Goal: Task Accomplishment & Management: Complete application form

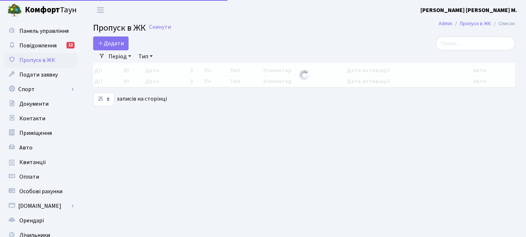
select select "25"
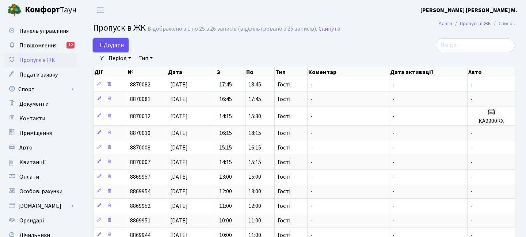
click at [118, 42] on span "Додати" at bounding box center [111, 45] width 26 height 8
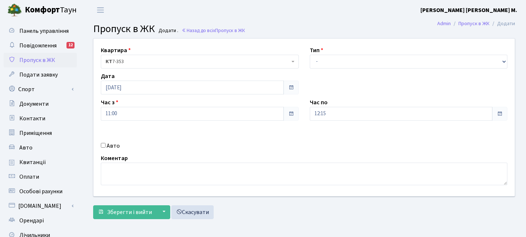
click at [326, 52] on div "Тип - Доставка Таксі Гості Сервіс" at bounding box center [408, 57] width 209 height 23
click at [330, 57] on select "- Доставка Таксі Гості Сервіс" at bounding box center [409, 62] width 198 height 14
select select "3"
click at [197, 110] on input "11:00" at bounding box center [192, 114] width 183 height 14
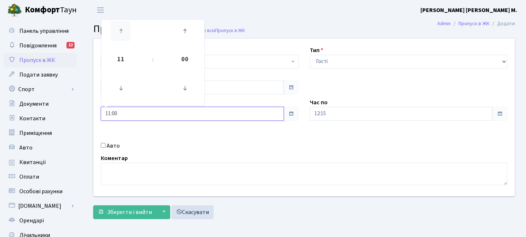
click at [128, 33] on icon at bounding box center [121, 31] width 20 height 20
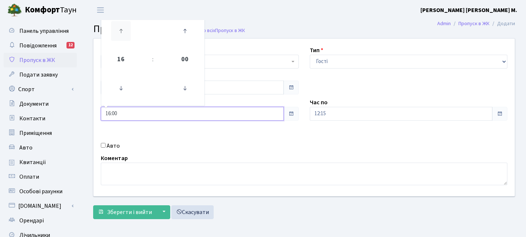
click at [128, 33] on icon at bounding box center [121, 31] width 20 height 20
type input "19:00"
click at [318, 111] on input "12:15" at bounding box center [401, 114] width 183 height 14
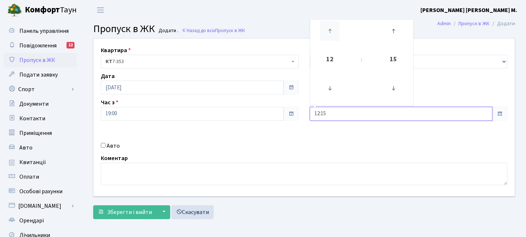
click at [332, 33] on icon at bounding box center [330, 31] width 20 height 20
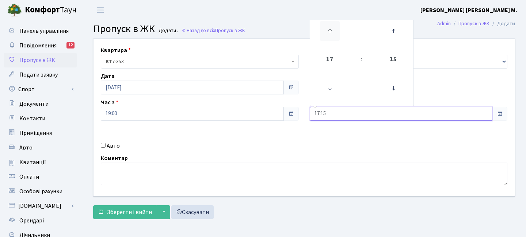
click at [332, 33] on icon at bounding box center [330, 31] width 20 height 20
drag, startPoint x: 328, startPoint y: 79, endPoint x: 327, endPoint y: 84, distance: 4.8
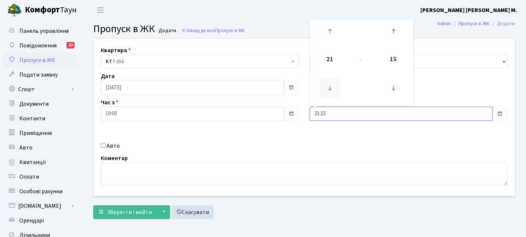
click at [327, 80] on icon at bounding box center [330, 89] width 20 height 20
drag, startPoint x: 335, startPoint y: 27, endPoint x: 285, endPoint y: 107, distance: 94.0
click at [335, 27] on icon at bounding box center [330, 31] width 20 height 20
type input "21:15"
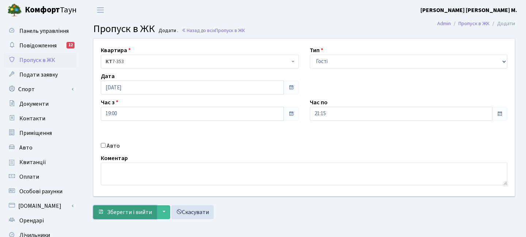
click at [134, 207] on button "Зберегти і вийти" at bounding box center [125, 213] width 64 height 14
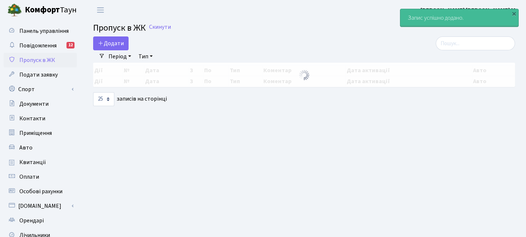
select select "25"
